Goal: Entertainment & Leisure: Consume media (video, audio)

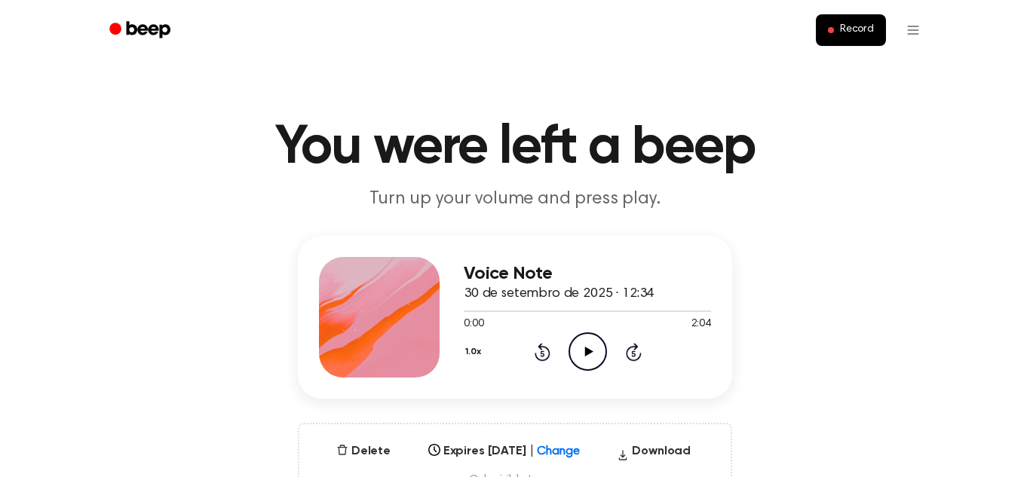
click at [562, 346] on div "1.0x Rewind 5 seconds Play Audio Skip 5 seconds" at bounding box center [587, 351] width 247 height 38
click at [574, 350] on icon "Play Audio" at bounding box center [587, 351] width 38 height 38
click at [642, 90] on main "You were left a beep Turn up your volume and press play. Voice Note 30 de setem…" at bounding box center [515, 483] width 1030 height 967
click at [580, 340] on icon "Play Audio" at bounding box center [587, 351] width 38 height 38
click at [584, 344] on icon "Play Audio" at bounding box center [587, 351] width 38 height 38
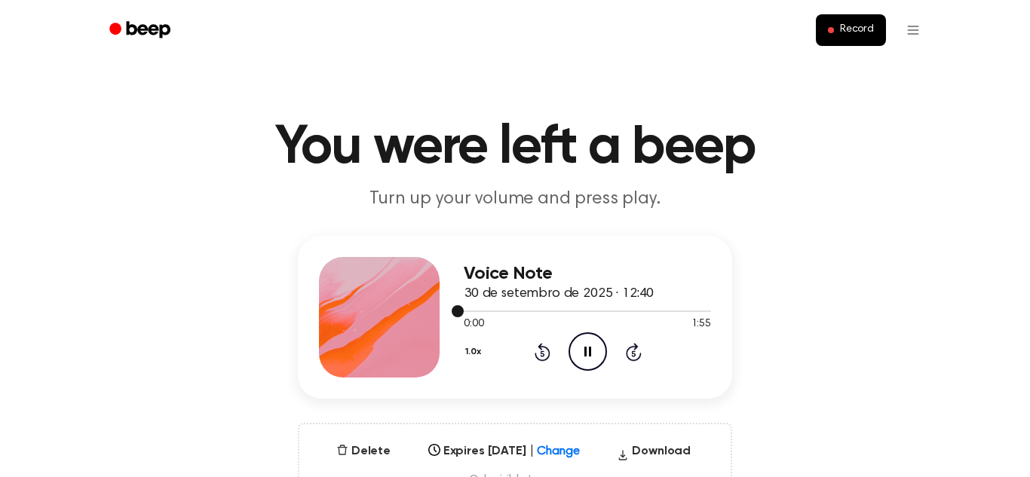
click at [589, 312] on div at bounding box center [587, 311] width 247 height 12
click at [545, 350] on icon "Rewind 5 seconds" at bounding box center [542, 352] width 17 height 20
click at [580, 348] on icon "Pause Audio" at bounding box center [587, 351] width 38 height 38
click at [542, 347] on icon at bounding box center [542, 352] width 16 height 18
click at [577, 349] on icon "Play Audio" at bounding box center [587, 351] width 38 height 38
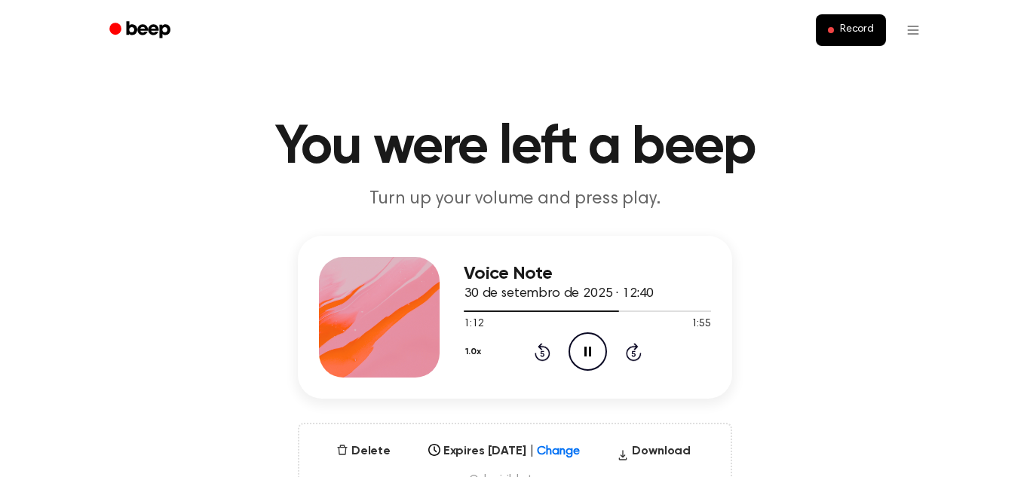
click at [577, 349] on icon "Pause Audio" at bounding box center [587, 351] width 38 height 38
click at [577, 349] on icon "Play Audio" at bounding box center [587, 351] width 38 height 38
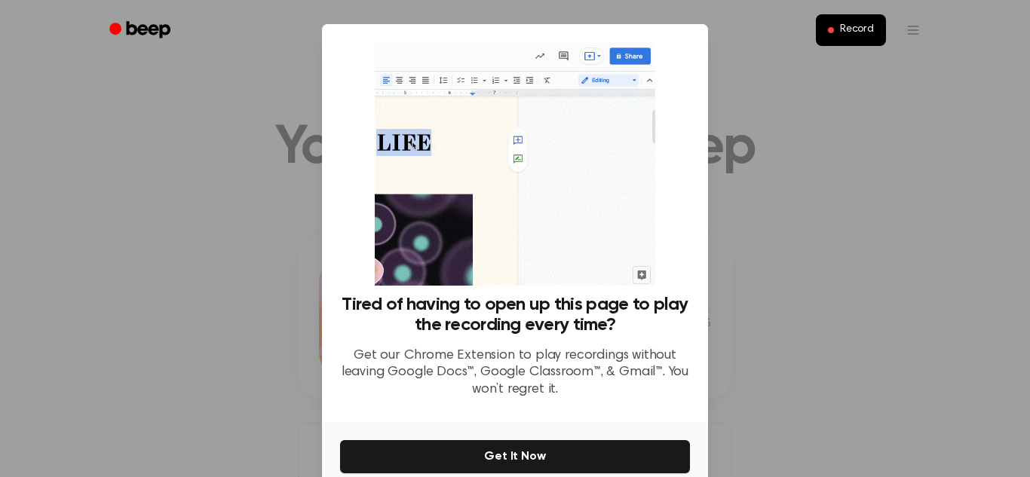
click at [96, 268] on div at bounding box center [515, 238] width 1030 height 477
click at [767, 85] on div at bounding box center [515, 238] width 1030 height 477
click at [809, 295] on div at bounding box center [515, 238] width 1030 height 477
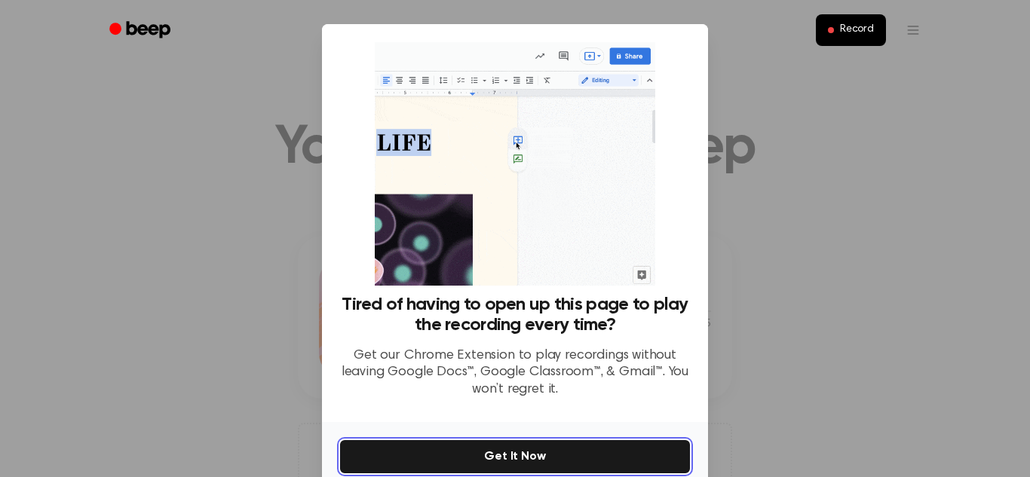
click at [542, 446] on button "Get It Now" at bounding box center [515, 456] width 350 height 33
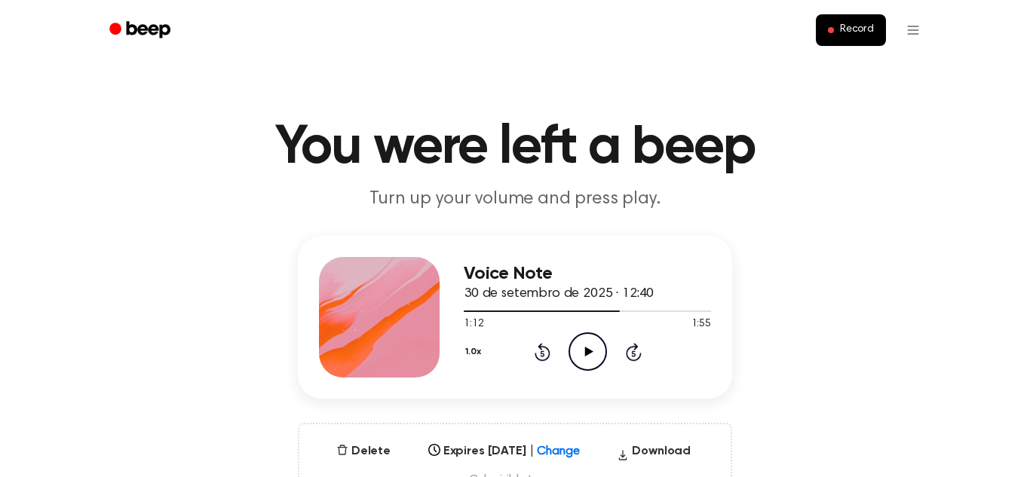
click at [589, 340] on icon "Play Audio" at bounding box center [587, 351] width 38 height 38
click at [468, 352] on button "1.0x" at bounding box center [475, 352] width 23 height 26
click at [488, 472] on span "1.2x" at bounding box center [488, 471] width 19 height 16
click at [449, 389] on div "Voice Note 30 de setembro de 2025 · 12:40 1:36 1:55 Your browser does not suppo…" at bounding box center [515, 317] width 434 height 163
click at [779, 347] on div "Voice Note 30 de setembro de 2025 · 12:40 1:38 1:55 Your browser does not suppo…" at bounding box center [514, 371] width 993 height 271
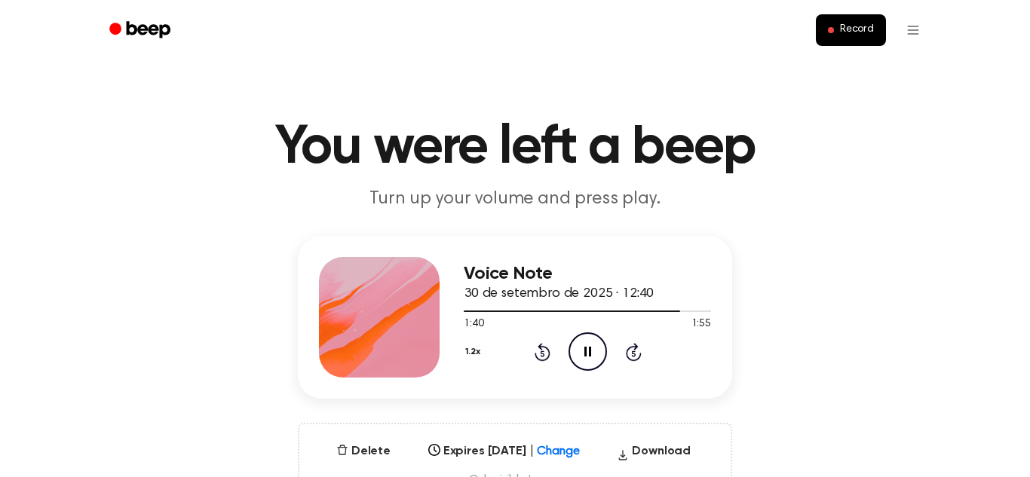
click at [540, 358] on icon "Rewind 5 seconds" at bounding box center [542, 352] width 17 height 20
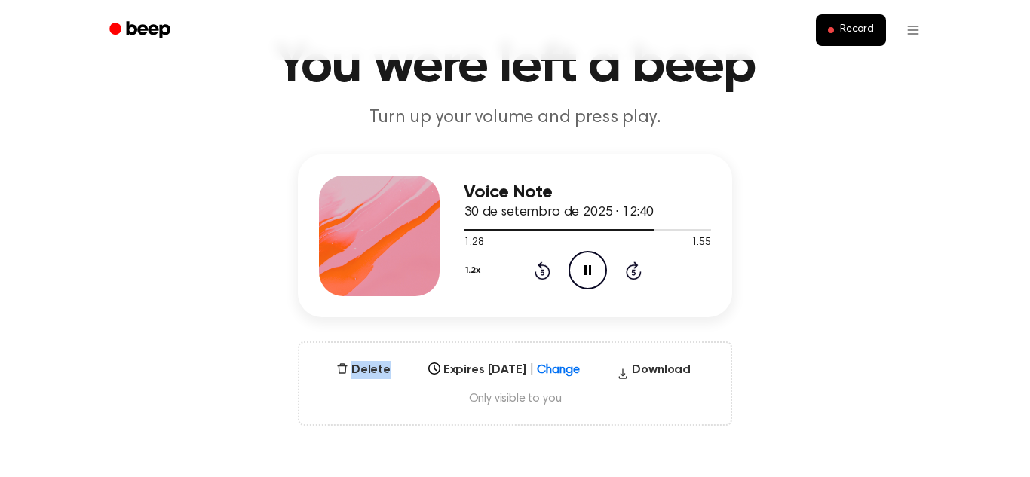
scroll to position [89, 0]
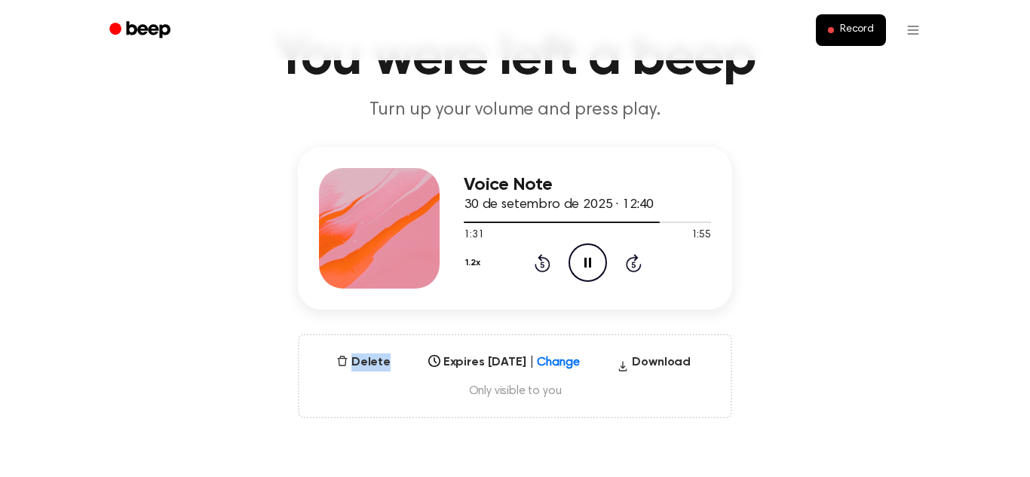
click at [472, 265] on button "1.2x" at bounding box center [475, 263] width 22 height 26
click at [487, 405] on span "1.5x" at bounding box center [488, 410] width 19 height 16
click at [474, 262] on button "1.5x" at bounding box center [475, 263] width 22 height 26
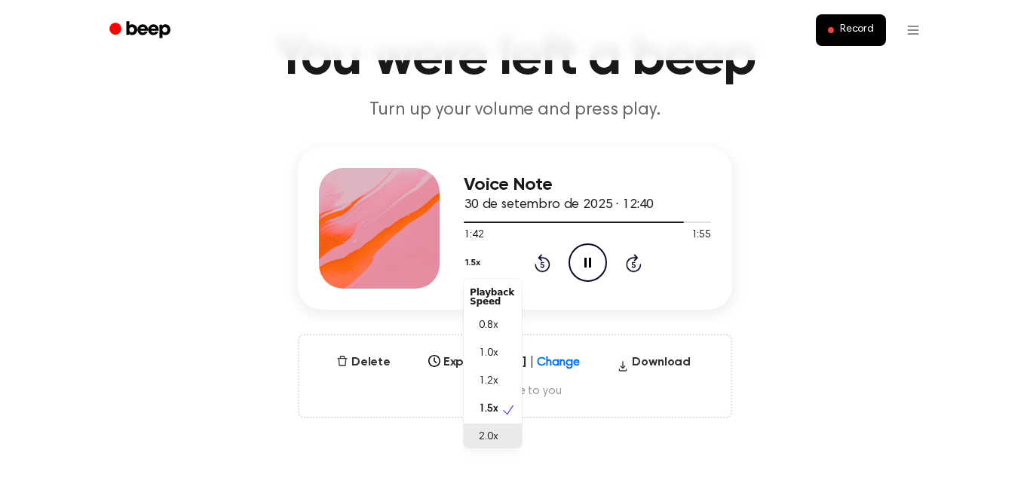
click at [506, 434] on div "2.0x" at bounding box center [493, 438] width 58 height 28
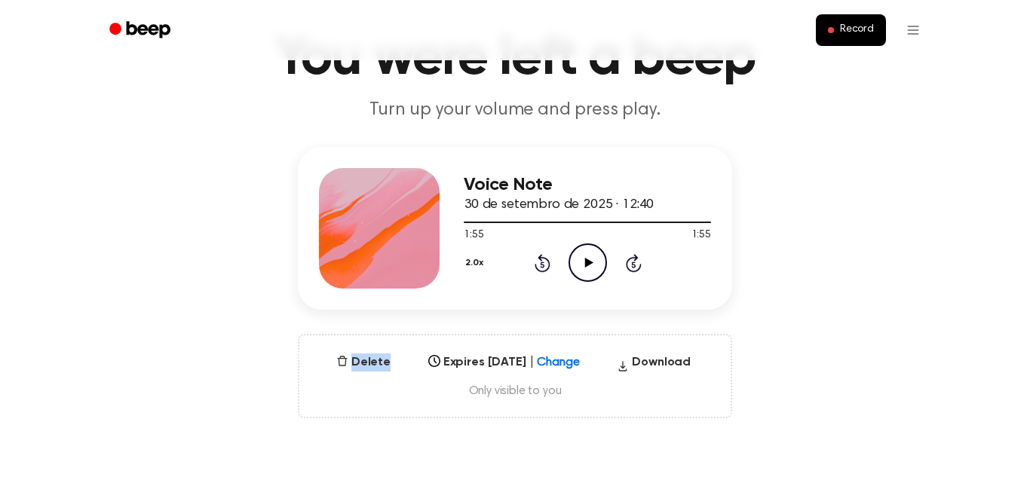
click at [577, 262] on icon "Play Audio" at bounding box center [587, 262] width 38 height 38
click at [468, 259] on button "2.0x" at bounding box center [476, 263] width 25 height 26
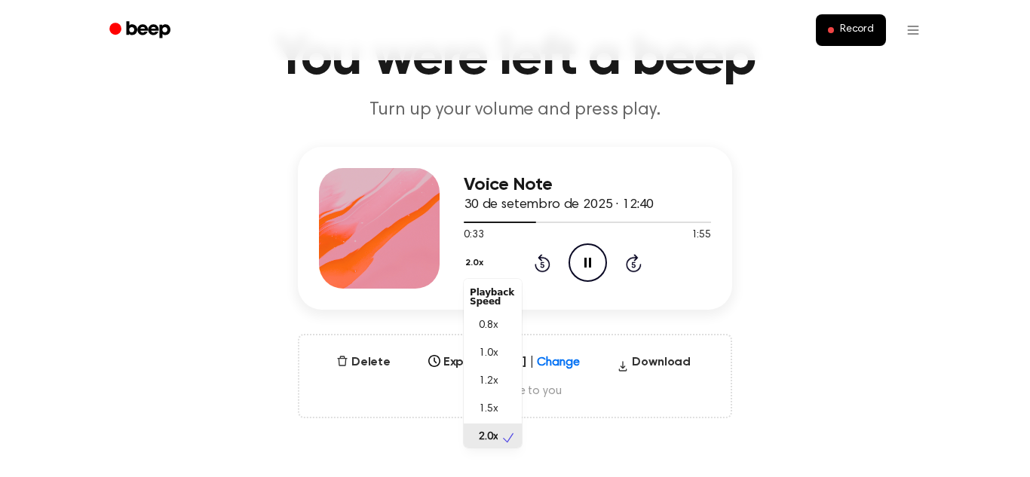
scroll to position [4, 0]
click at [482, 353] on span "1.0x" at bounding box center [488, 350] width 19 height 16
click at [64, 155] on div "Voice Note 30 de setembro de 2025 · 12:40 0:47 1:55 Your browser does not suppo…" at bounding box center [514, 282] width 993 height 271
